Goal: Information Seeking & Learning: Learn about a topic

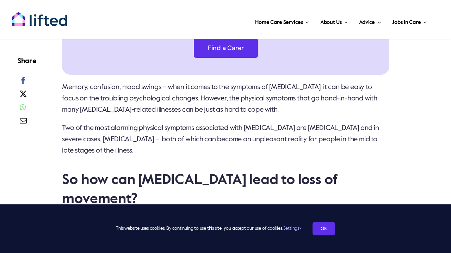
scroll to position [440, 0]
drag, startPoint x: 135, startPoint y: 112, endPoint x: 104, endPoint y: 117, distance: 31.0
drag, startPoint x: 192, startPoint y: 119, endPoint x: 247, endPoint y: 120, distance: 55.3
click at [247, 124] on span "Two of the most alarming physical symptoms associated with [MEDICAL_DATA] are […" at bounding box center [220, 139] width 317 height 30
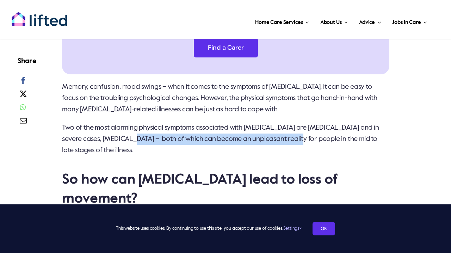
drag, startPoint x: 122, startPoint y: 131, endPoint x: 293, endPoint y: 129, distance: 171.5
click at [293, 129] on span "Two of the most alarming physical symptoms associated with [MEDICAL_DATA] are […" at bounding box center [220, 139] width 317 height 30
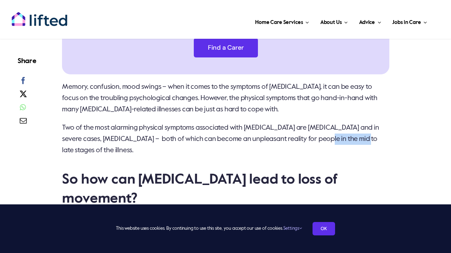
drag, startPoint x: 319, startPoint y: 132, endPoint x: 361, endPoint y: 130, distance: 41.2
click at [361, 130] on span "Two of the most alarming physical symptoms associated with [MEDICAL_DATA] are […" at bounding box center [220, 139] width 317 height 30
click at [236, 136] on p "Two of the most alarming physical symptoms associated with [MEDICAL_DATA] are […" at bounding box center [225, 139] width 327 height 34
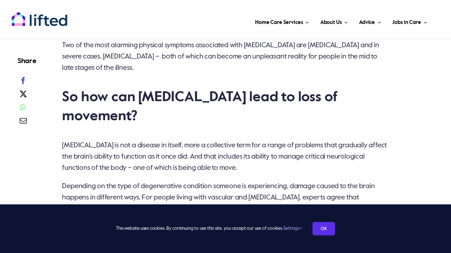
scroll to position [538, 0]
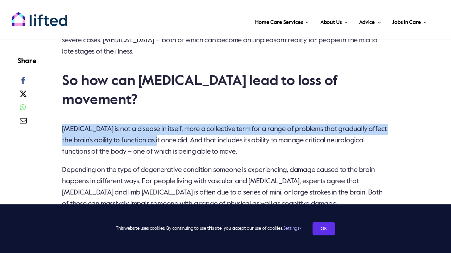
drag, startPoint x: 166, startPoint y: 105, endPoint x: 263, endPoint y: 86, distance: 98.7
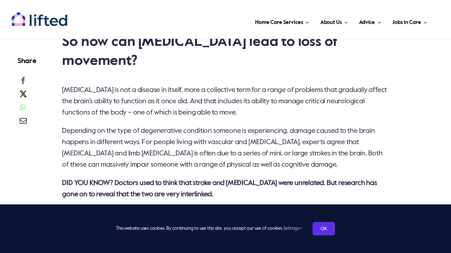
scroll to position [585, 0]
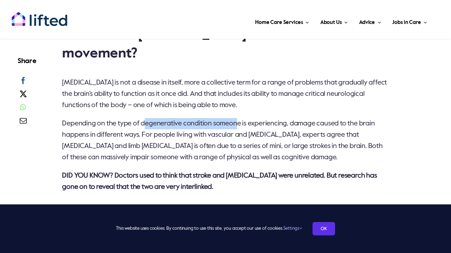
drag, startPoint x: 240, startPoint y: 96, endPoint x: 146, endPoint y: 95, distance: 93.7
click at [146, 120] on span "Depending on the type of degenerative condition someone is experiencing, damage…" at bounding box center [222, 140] width 320 height 41
click at [157, 82] on p "[MEDICAL_DATA] is not a disease in itself, more a collective term for a range o…" at bounding box center [225, 94] width 327 height 34
drag, startPoint x: 128, startPoint y: 129, endPoint x: 335, endPoint y: 128, distance: 206.7
click at [335, 128] on span "Depending on the type of degenerative condition someone is experiencing, damage…" at bounding box center [222, 140] width 320 height 41
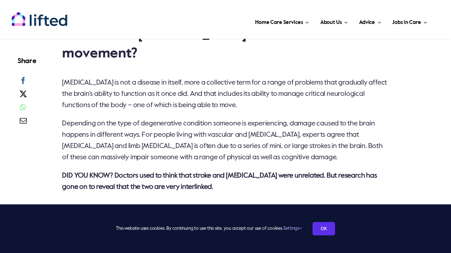
click at [290, 120] on span "Depending on the type of degenerative condition someone is experiencing, damage…" at bounding box center [222, 140] width 320 height 41
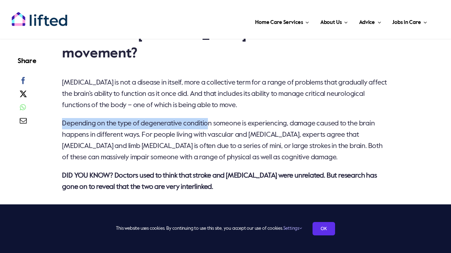
drag, startPoint x: 64, startPoint y: 98, endPoint x: 211, endPoint y: 98, distance: 146.8
click at [211, 120] on span "Depending on the type of degenerative condition someone is experiencing, damage…" at bounding box center [222, 140] width 320 height 41
click at [180, 120] on span "Depending on the type of degenerative condition someone is experiencing, damage…" at bounding box center [222, 140] width 320 height 41
drag, startPoint x: 210, startPoint y: 98, endPoint x: 98, endPoint y: 95, distance: 112.3
click at [98, 120] on span "Depending on the type of degenerative condition someone is experiencing, damage…" at bounding box center [222, 140] width 320 height 41
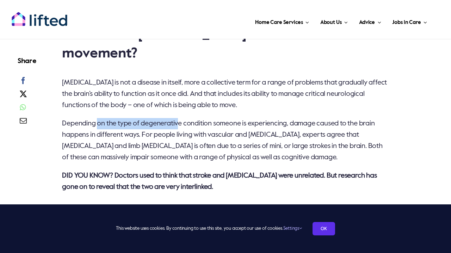
click at [98, 120] on span "Depending on the type of degenerative condition someone is experiencing, damage…" at bounding box center [222, 140] width 320 height 41
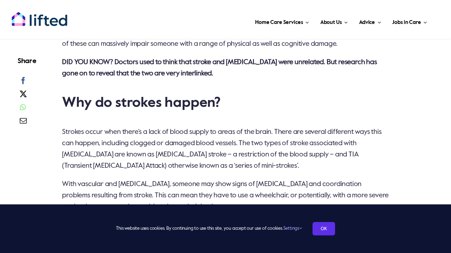
scroll to position [699, 0]
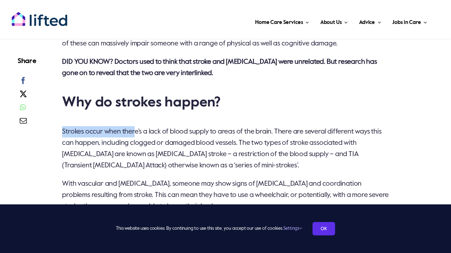
drag, startPoint x: 64, startPoint y: 105, endPoint x: 134, endPoint y: 101, distance: 70.9
click at [134, 128] on span "Strokes occur when there’s a lack of blood supply to areas of the brain. There …" at bounding box center [221, 148] width 319 height 41
click at [134, 126] on p "Strokes occur when there’s a lack of blood supply to areas of the brain. There …" at bounding box center [225, 148] width 327 height 45
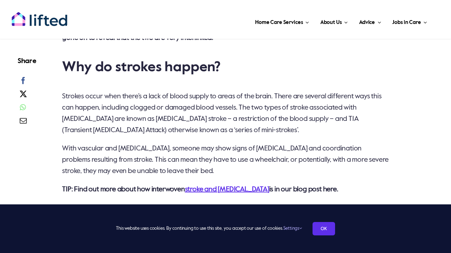
scroll to position [735, 0]
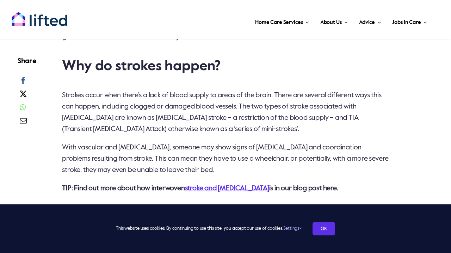
drag, startPoint x: 66, startPoint y: 143, endPoint x: 273, endPoint y: 138, distance: 206.7
click at [273, 142] on p "With vascular and [MEDICAL_DATA], someone may show signs of [MEDICAL_DATA] and …" at bounding box center [225, 159] width 327 height 34
click at [238, 142] on p "With vascular and [MEDICAL_DATA], someone may show signs of [MEDICAL_DATA] and …" at bounding box center [225, 159] width 327 height 34
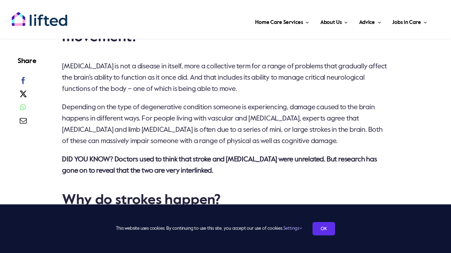
scroll to position [605, 0]
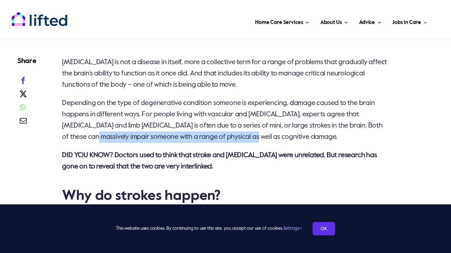
drag, startPoint x: 242, startPoint y: 109, endPoint x: 75, endPoint y: 110, distance: 166.9
click at [75, 110] on span "Depending on the type of degenerative condition someone is experiencing, damage…" at bounding box center [222, 120] width 320 height 41
click at [122, 57] on p "[MEDICAL_DATA] is not a disease in itself, more a collective term for a range o…" at bounding box center [225, 74] width 327 height 34
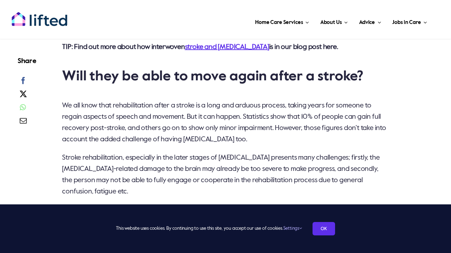
scroll to position [877, 0]
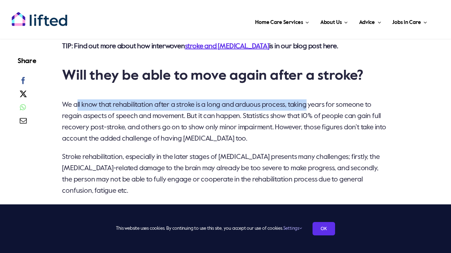
drag, startPoint x: 77, startPoint y: 76, endPoint x: 312, endPoint y: 77, distance: 235.2
click at [312, 101] on span "We all know that rehabilitation after a stroke is a long and arduous process, t…" at bounding box center [224, 121] width 324 height 41
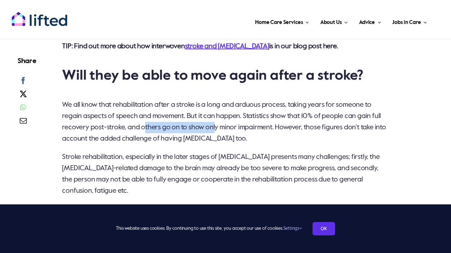
drag, startPoint x: 218, startPoint y: 98, endPoint x: 145, endPoint y: 99, distance: 72.9
click at [145, 101] on span "We all know that rehabilitation after a stroke is a long and arduous process, t…" at bounding box center [224, 121] width 324 height 41
click at [142, 113] on span "We all know that rehabilitation after a stroke is a long and arduous process, t…" at bounding box center [224, 121] width 324 height 41
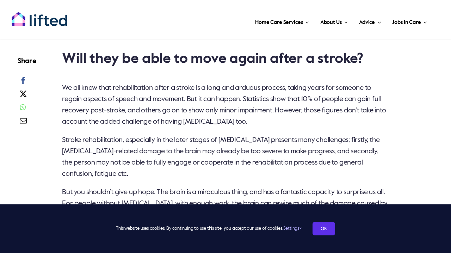
scroll to position [895, 0]
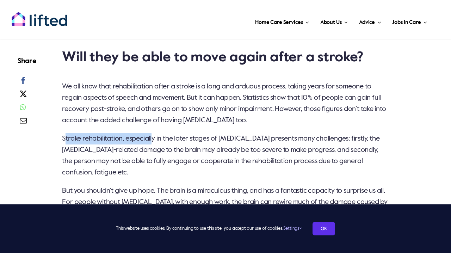
drag, startPoint x: 66, startPoint y: 110, endPoint x: 154, endPoint y: 110, distance: 88.4
click at [154, 135] on span "Stroke rehabilitation, especially in the later stages of [MEDICAL_DATA] present…" at bounding box center [220, 155] width 317 height 41
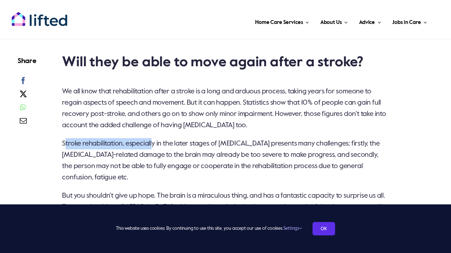
click at [154, 138] on p "Stroke rehabilitation, especially in the later stages of [MEDICAL_DATA] present…" at bounding box center [225, 160] width 327 height 45
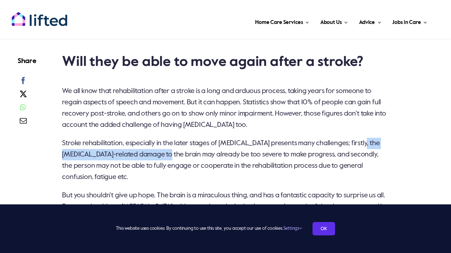
drag, startPoint x: 61, startPoint y: 122, endPoint x: 189, endPoint y: 122, distance: 128.9
click at [189, 122] on div "Memory, confusion, mood swings – when it comes to the symptoms of [MEDICAL_DATA…" at bounding box center [226, 210] width 342 height 1159
click at [174, 140] on span "Stroke rehabilitation, especially in the later stages of [MEDICAL_DATA] present…" at bounding box center [220, 160] width 317 height 41
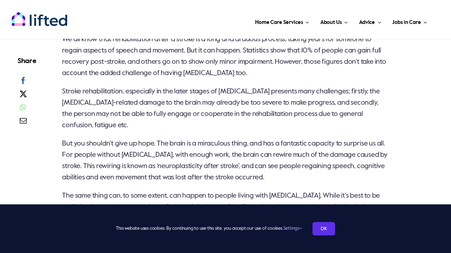
scroll to position [939, 0]
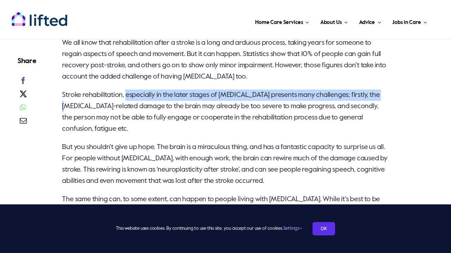
drag, startPoint x: 89, startPoint y: 71, endPoint x: 129, endPoint y: 69, distance: 39.9
click at [129, 89] on p "Stroke rehabilitation, especially in the later stages of [MEDICAL_DATA] present…" at bounding box center [225, 111] width 327 height 45
click at [117, 89] on p "Stroke rehabilitation, especially in the later stages of [MEDICAL_DATA] present…" at bounding box center [225, 111] width 327 height 45
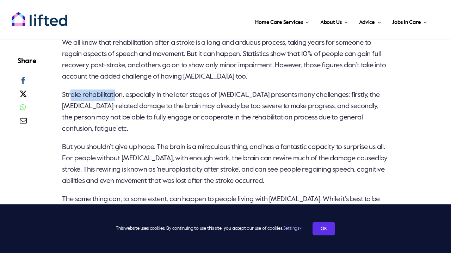
drag, startPoint x: 116, startPoint y: 70, endPoint x: 70, endPoint y: 68, distance: 46.1
click at [70, 92] on span "Stroke rehabilitation, especially in the later stages of [MEDICAL_DATA] present…" at bounding box center [220, 112] width 317 height 41
drag, startPoint x: 161, startPoint y: 80, endPoint x: 68, endPoint y: 79, distance: 92.6
click at [68, 92] on span "Stroke rehabilitation, especially in the later stages of [MEDICAL_DATA] present…" at bounding box center [220, 112] width 317 height 41
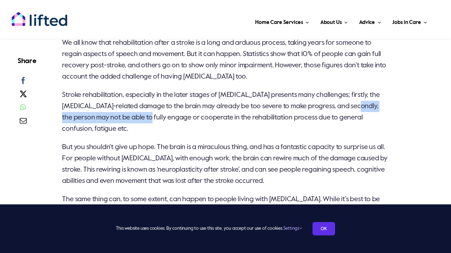
drag, startPoint x: 68, startPoint y: 92, endPoint x: 177, endPoint y: 86, distance: 110.0
click at [177, 89] on p "Stroke rehabilitation, especially in the later stages of [MEDICAL_DATA] present…" at bounding box center [225, 111] width 327 height 45
click at [182, 92] on span "Stroke rehabilitation, especially in the later stages of [MEDICAL_DATA] present…" at bounding box center [220, 112] width 317 height 41
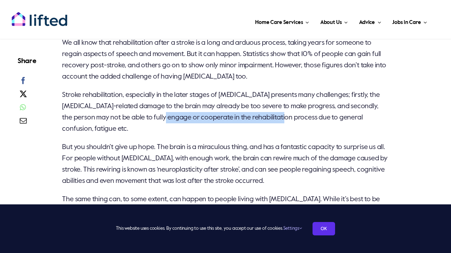
drag, startPoint x: 196, startPoint y: 88, endPoint x: 318, endPoint y: 89, distance: 121.1
click at [317, 92] on span "Stroke rehabilitation, especially in the later stages of [MEDICAL_DATA] present…" at bounding box center [220, 112] width 317 height 41
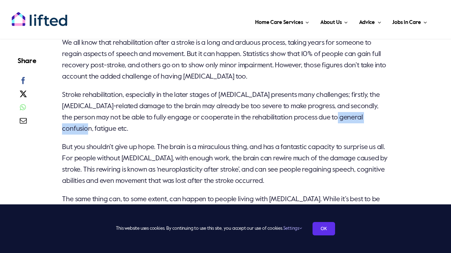
drag, startPoint x: 120, startPoint y: 101, endPoint x: 73, endPoint y: 101, distance: 47.5
click at [73, 101] on span "Stroke rehabilitation, especially in the later stages of [MEDICAL_DATA] present…" at bounding box center [220, 112] width 317 height 41
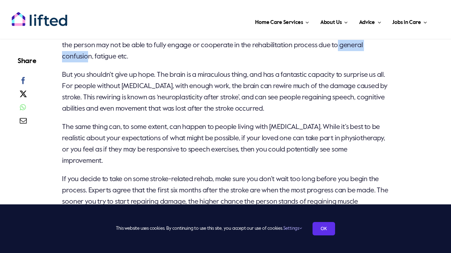
scroll to position [1010, 0]
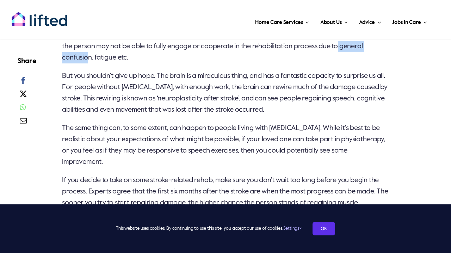
click at [73, 125] on span "The same thing can, to some extent, can happen to people living with [MEDICAL_D…" at bounding box center [223, 145] width 322 height 41
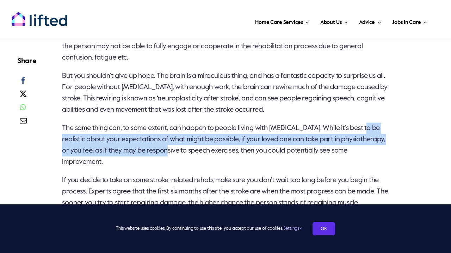
drag, startPoint x: 65, startPoint y: 112, endPoint x: 233, endPoint y: 116, distance: 167.3
click at [233, 123] on p "The same thing can, to some extent, can happen to people living with [MEDICAL_D…" at bounding box center [225, 145] width 327 height 45
click at [194, 94] on div "Memory, confusion, mood swings – when it comes to the symptoms of [MEDICAL_DATA…" at bounding box center [225, 90] width 327 height 1159
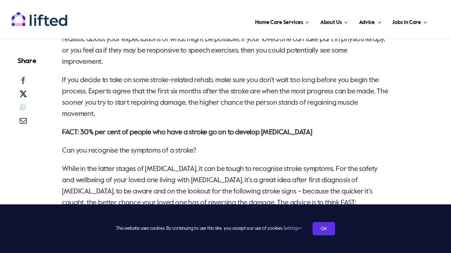
scroll to position [1111, 0]
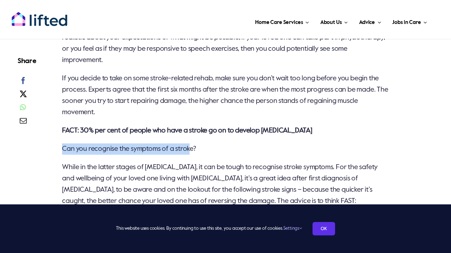
drag, startPoint x: 192, startPoint y: 118, endPoint x: 61, endPoint y: 116, distance: 131.3
